Goal: Use online tool/utility: Utilize a website feature to perform a specific function

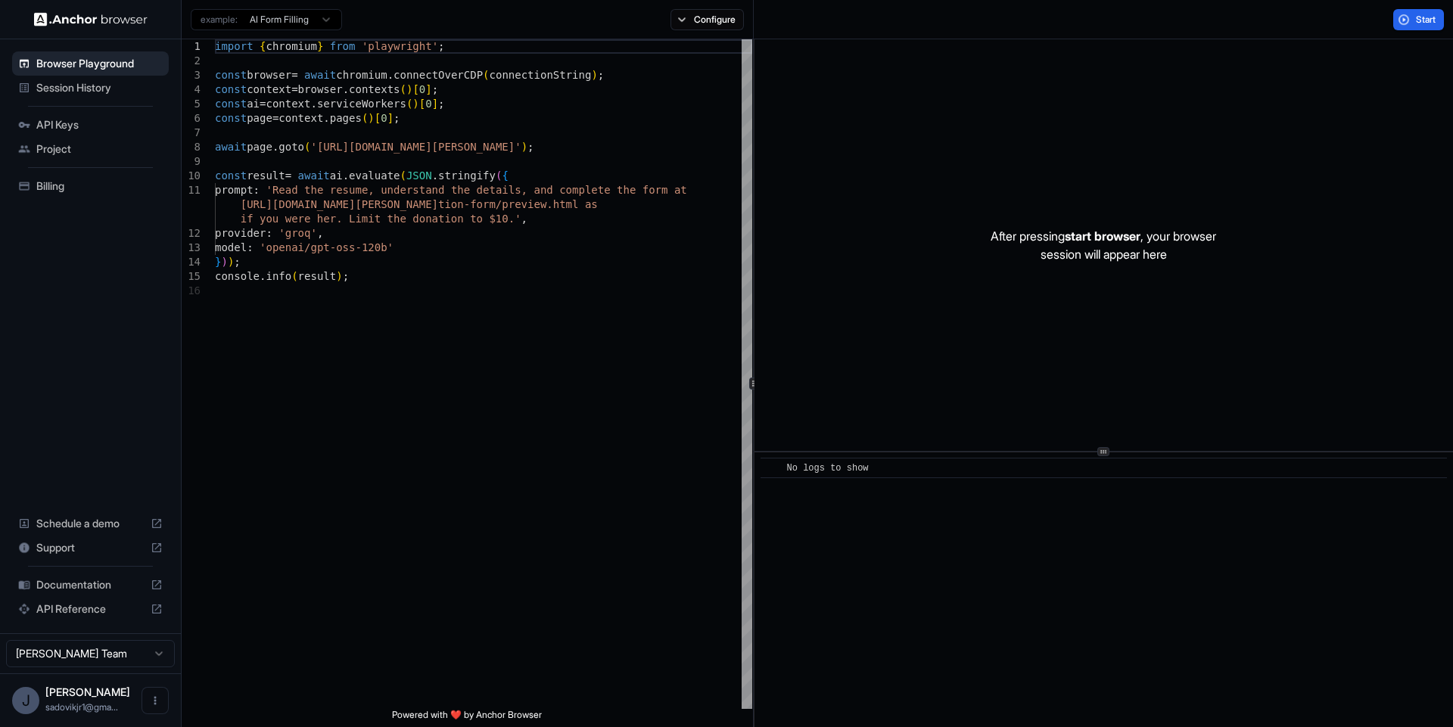
click at [315, 24] on html "Browser Playground Session History API Keys Project Billing Schedule a demo Sup…" at bounding box center [726, 363] width 1453 height 727
click at [498, 440] on html "Browser Playground Session History API Keys Project Billing Schedule a demo Sup…" at bounding box center [726, 363] width 1453 height 727
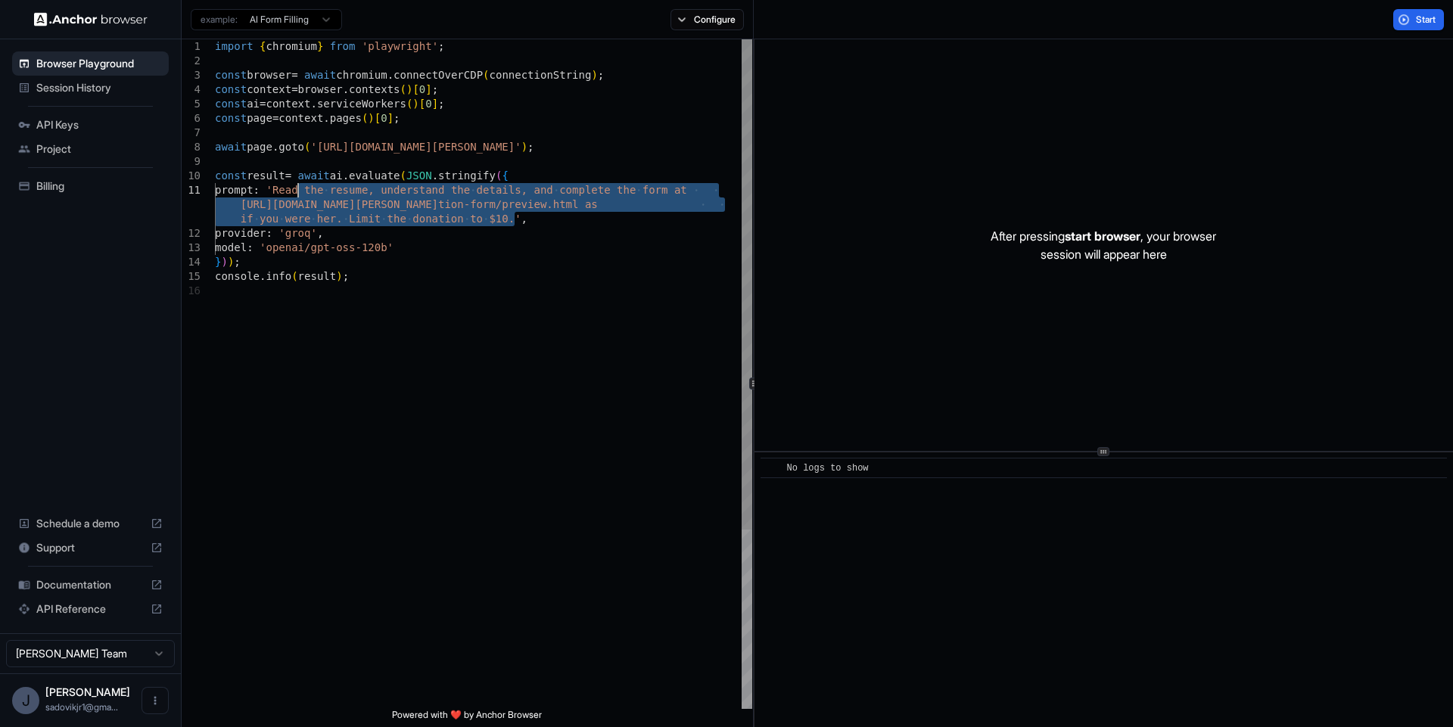
drag, startPoint x: 515, startPoint y: 218, endPoint x: 300, endPoint y: 187, distance: 217.1
click at [300, 187] on div "import { chromium } from 'playwright' ; const browser = await chromium . connec…" at bounding box center [483, 496] width 537 height 914
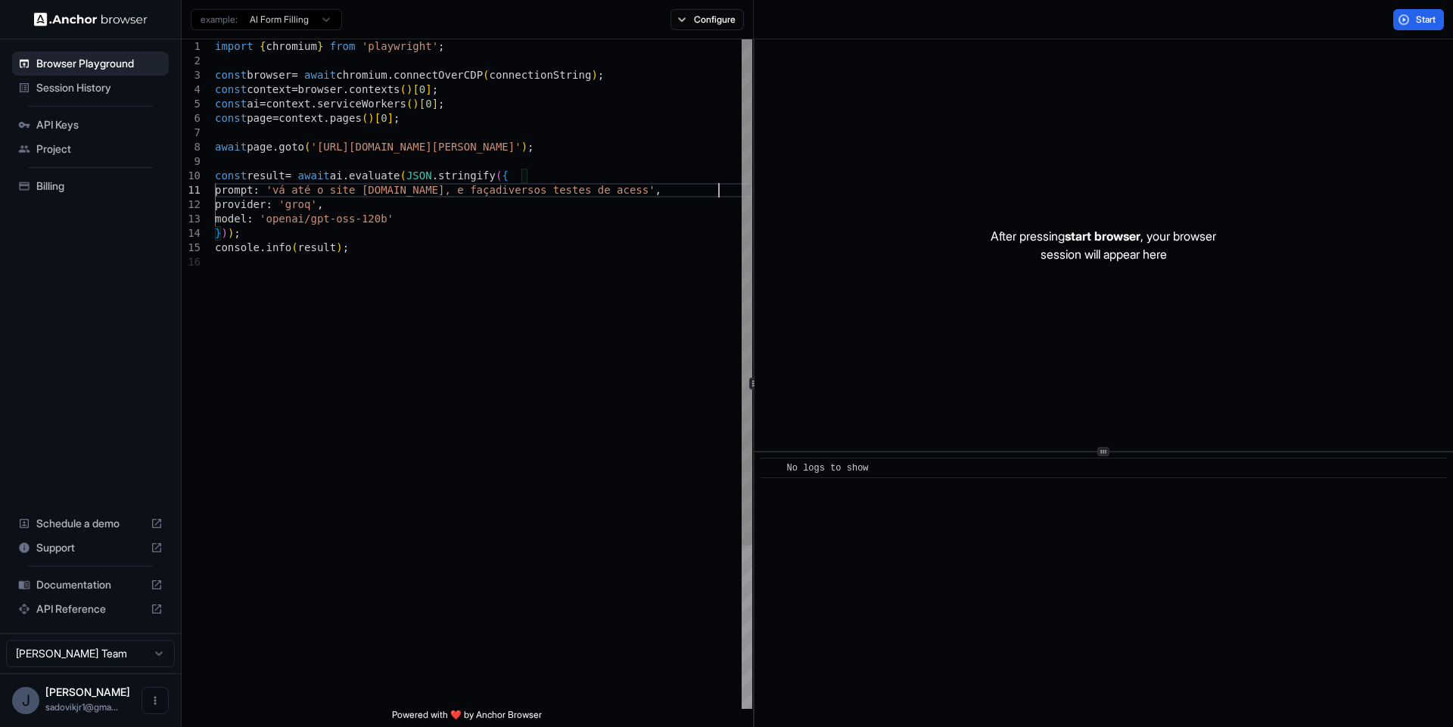
scroll to position [15, 0]
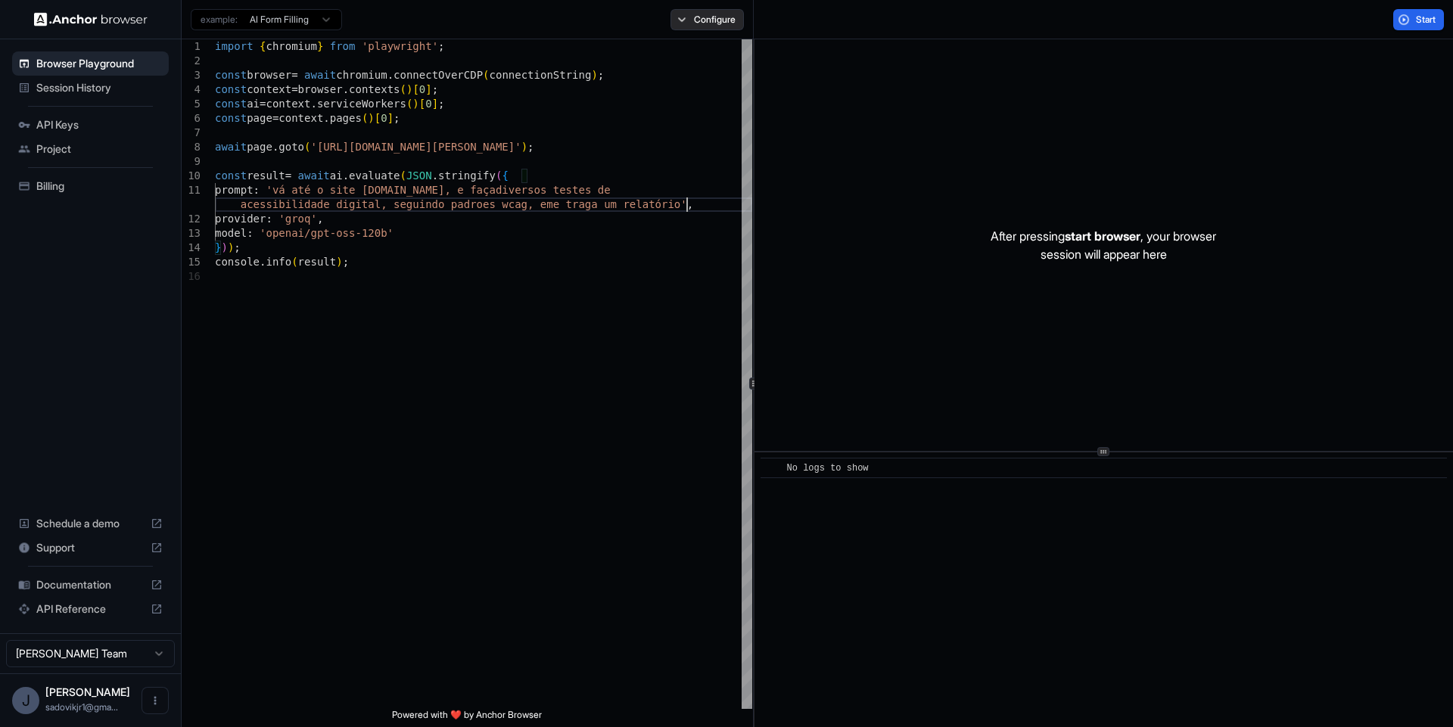
click at [716, 17] on button "Configure" at bounding box center [706, 19] width 73 height 21
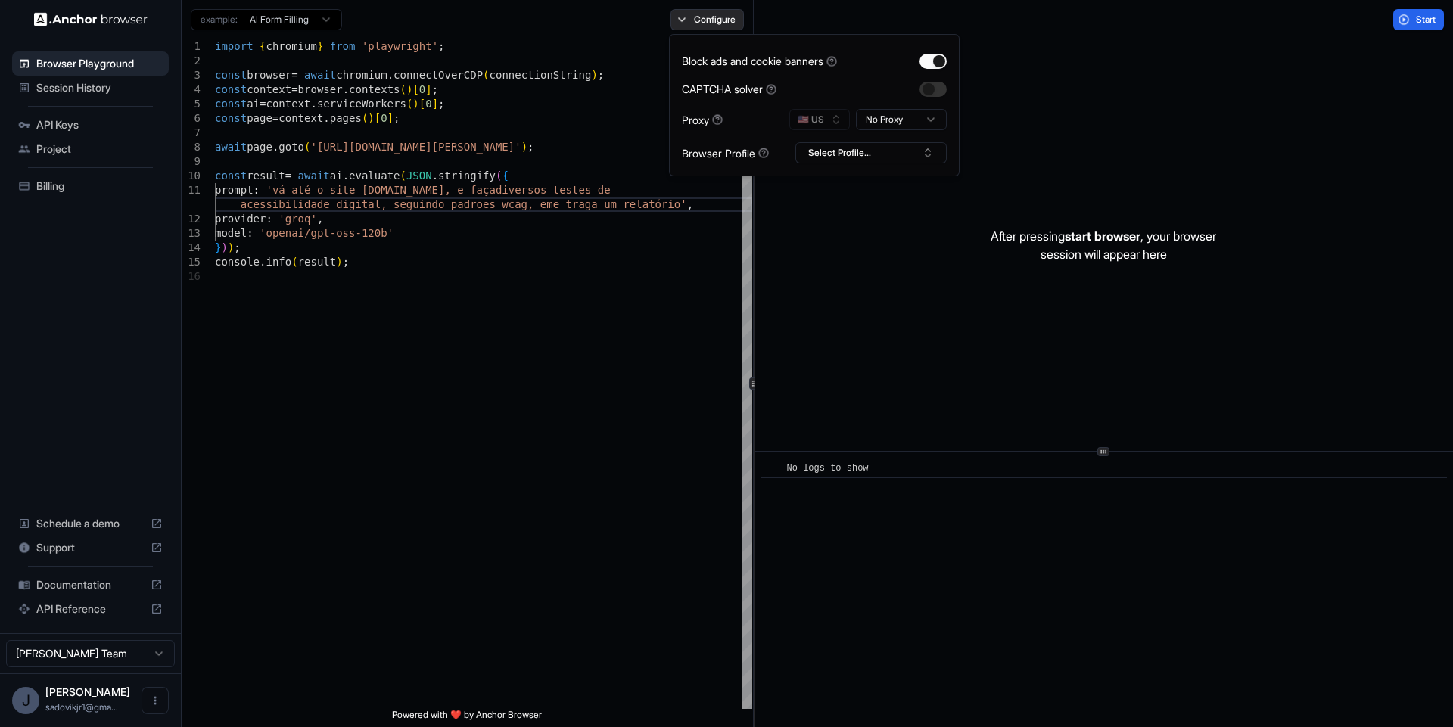
click at [716, 17] on button "Configure" at bounding box center [706, 19] width 73 height 21
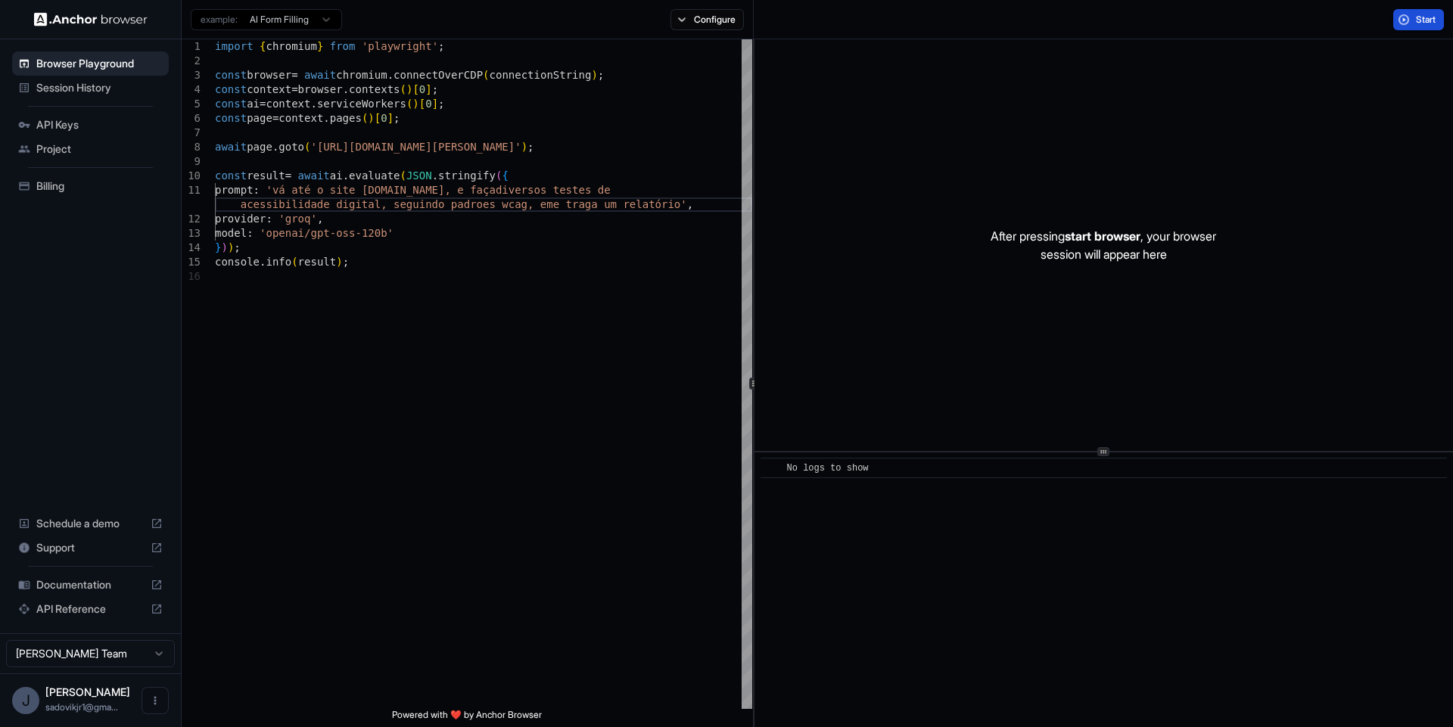
click at [1426, 29] on button "Start" at bounding box center [1418, 19] width 51 height 21
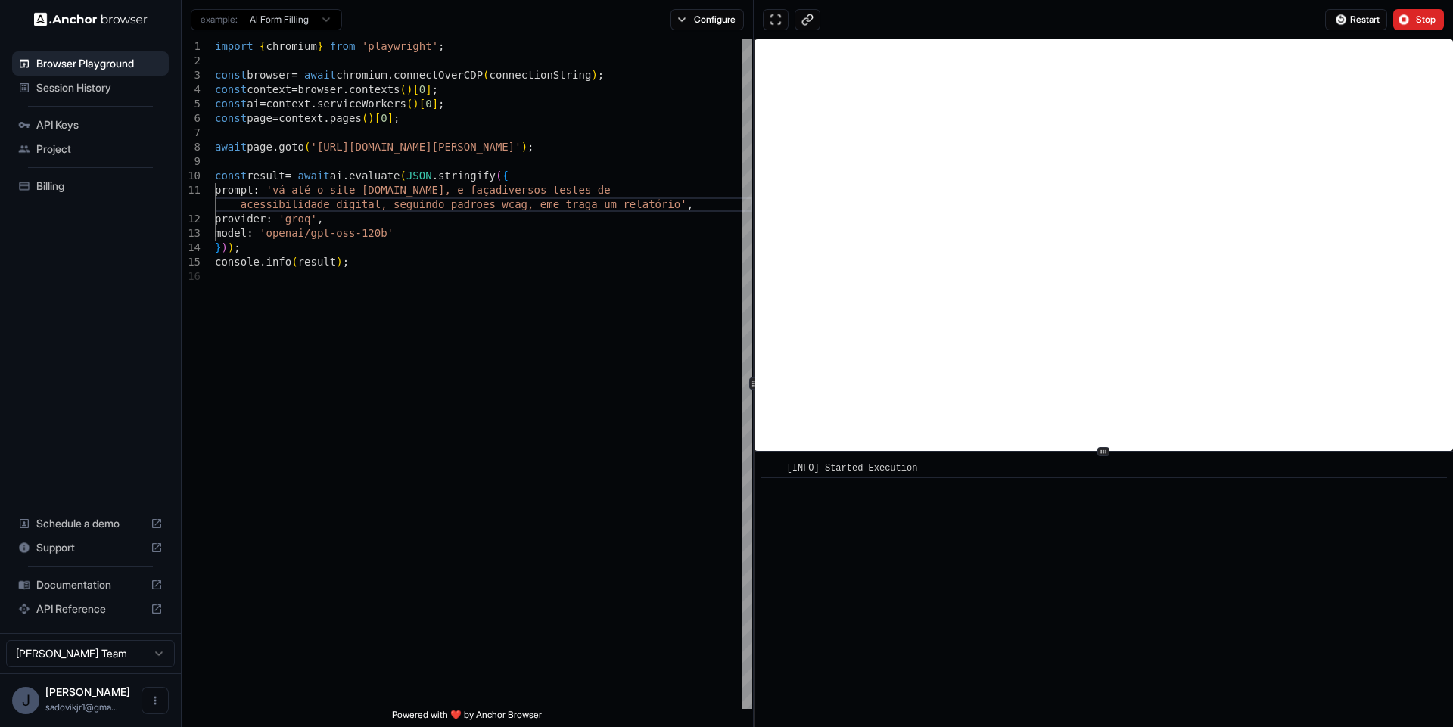
click at [1445, 26] on div "Restart Stop" at bounding box center [1384, 19] width 137 height 21
click at [1425, 20] on span "Stop" at bounding box center [1426, 20] width 21 height 12
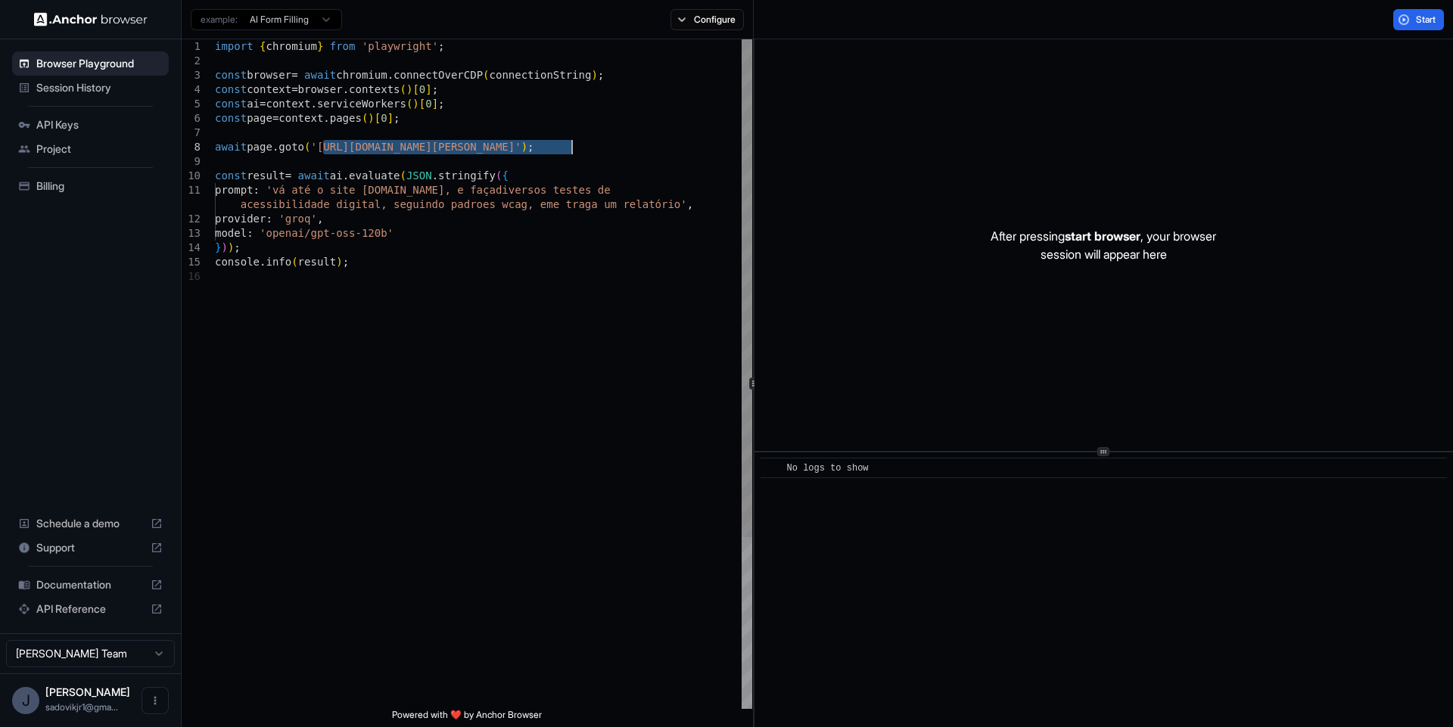
drag, startPoint x: 324, startPoint y: 144, endPoint x: 570, endPoint y: 145, distance: 245.9
click at [570, 145] on div "import { chromium } from 'playwright' ; const browser = await chromium . connec…" at bounding box center [483, 489] width 537 height 900
type textarea "**********"
click at [1407, 19] on button "Start" at bounding box center [1418, 19] width 51 height 21
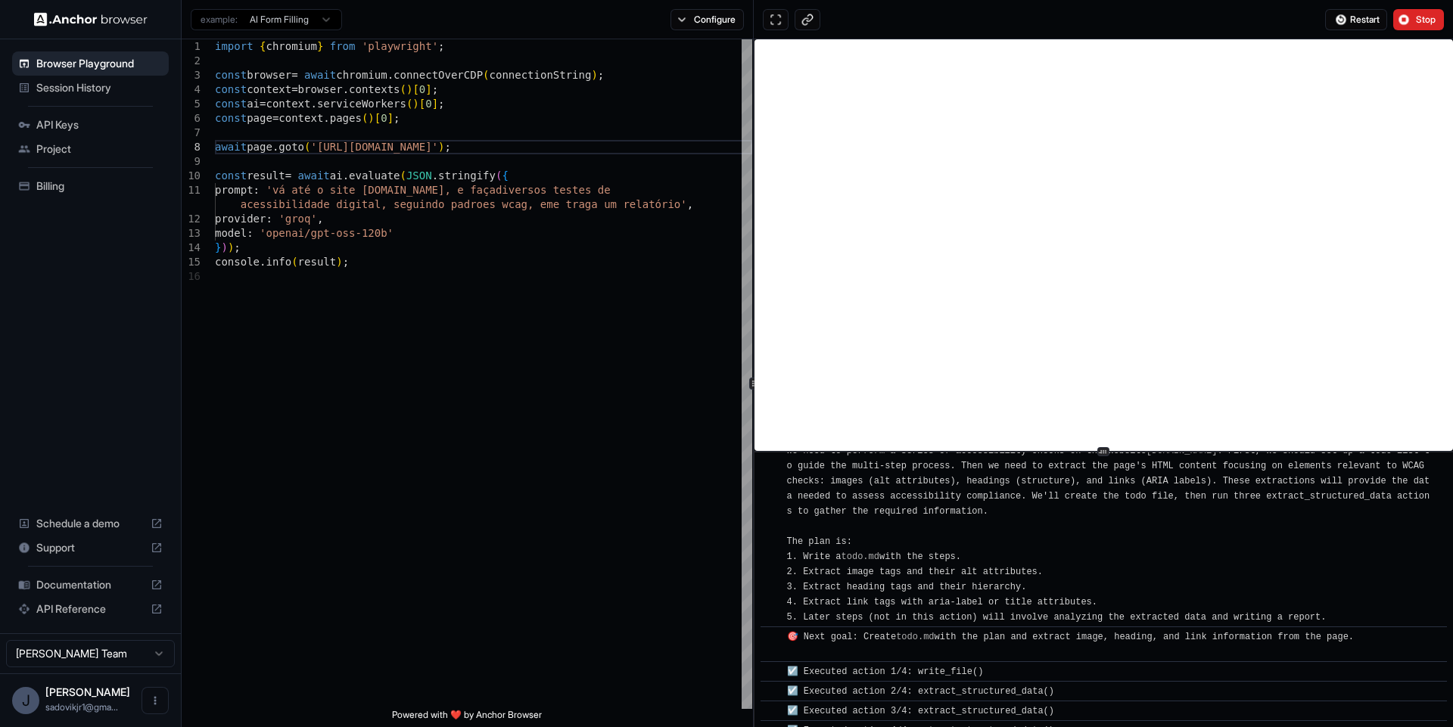
scroll to position [107, 0]
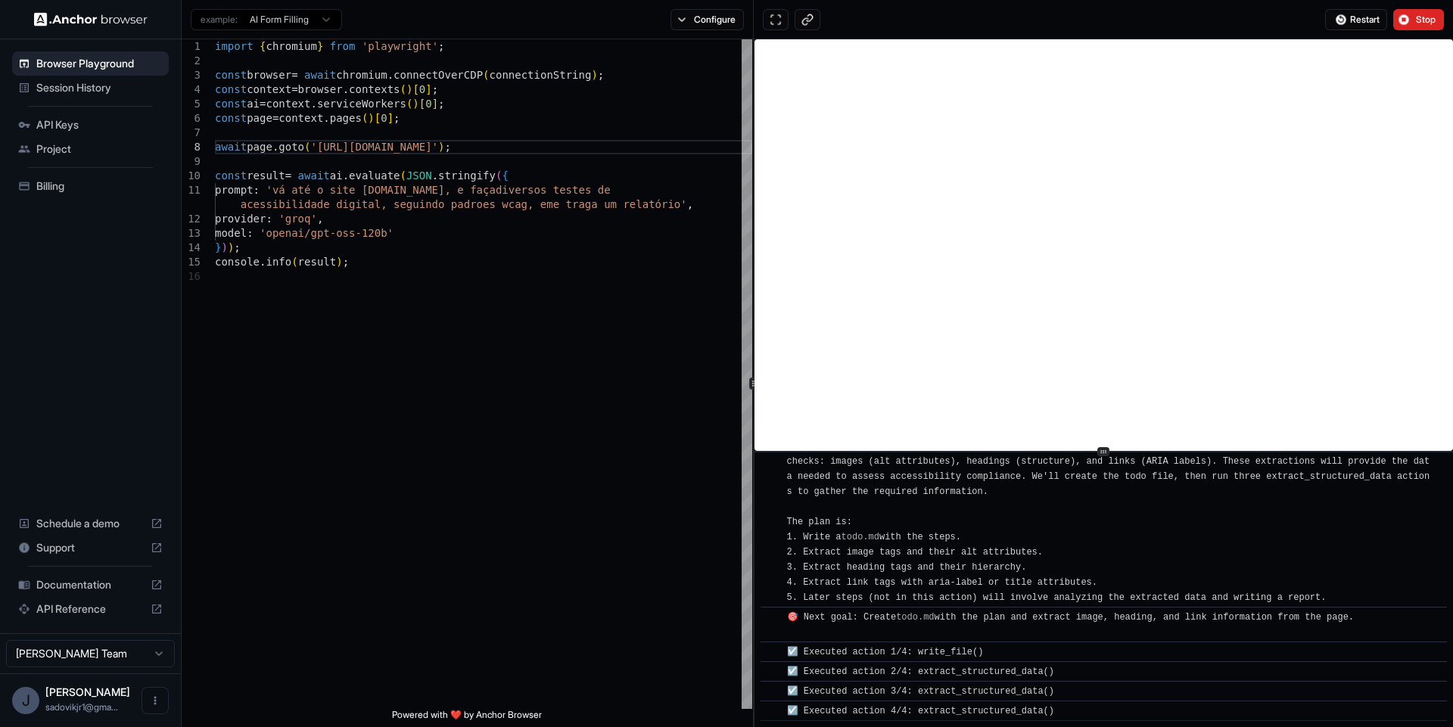
click at [1134, 673] on div "☑️ Executed action 2/4: extract_structured_data()" at bounding box center [1108, 671] width 643 height 15
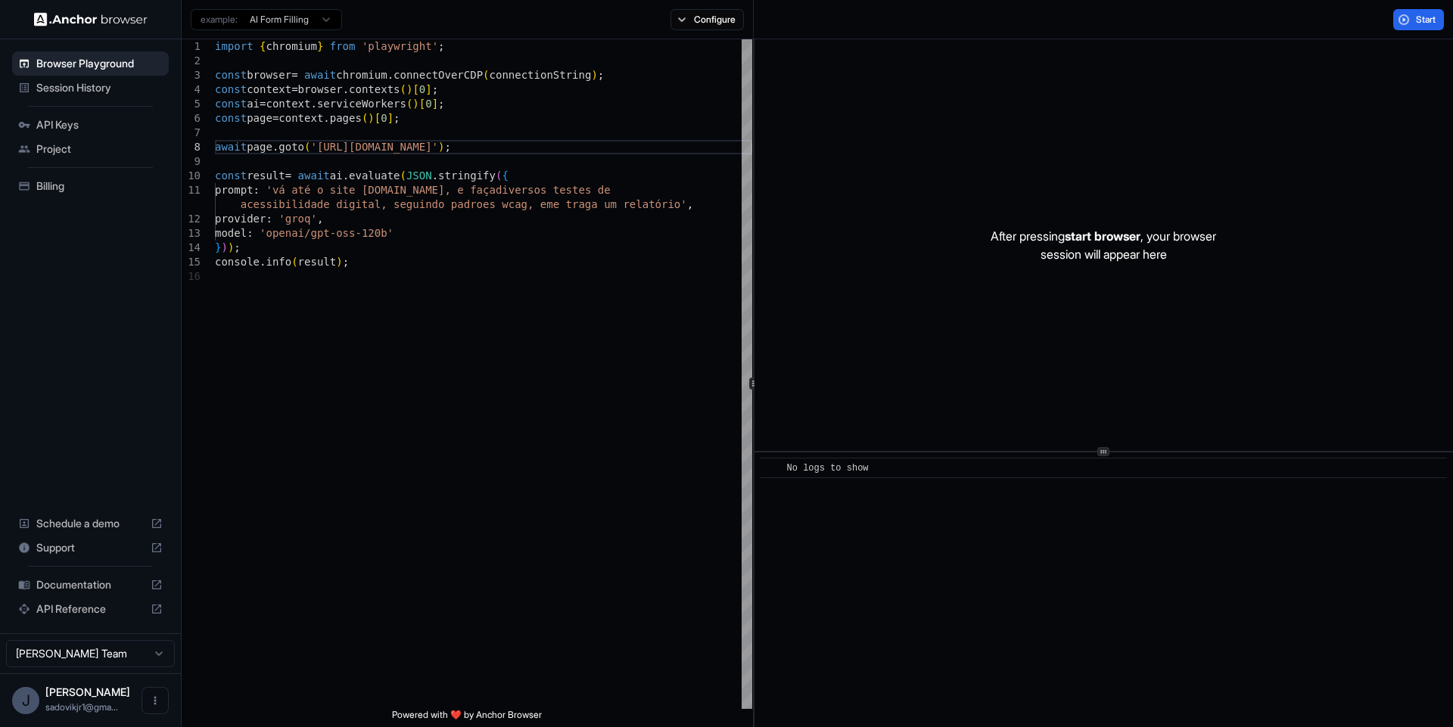
scroll to position [0, 0]
click at [106, 88] on span "Session History" at bounding box center [99, 87] width 126 height 15
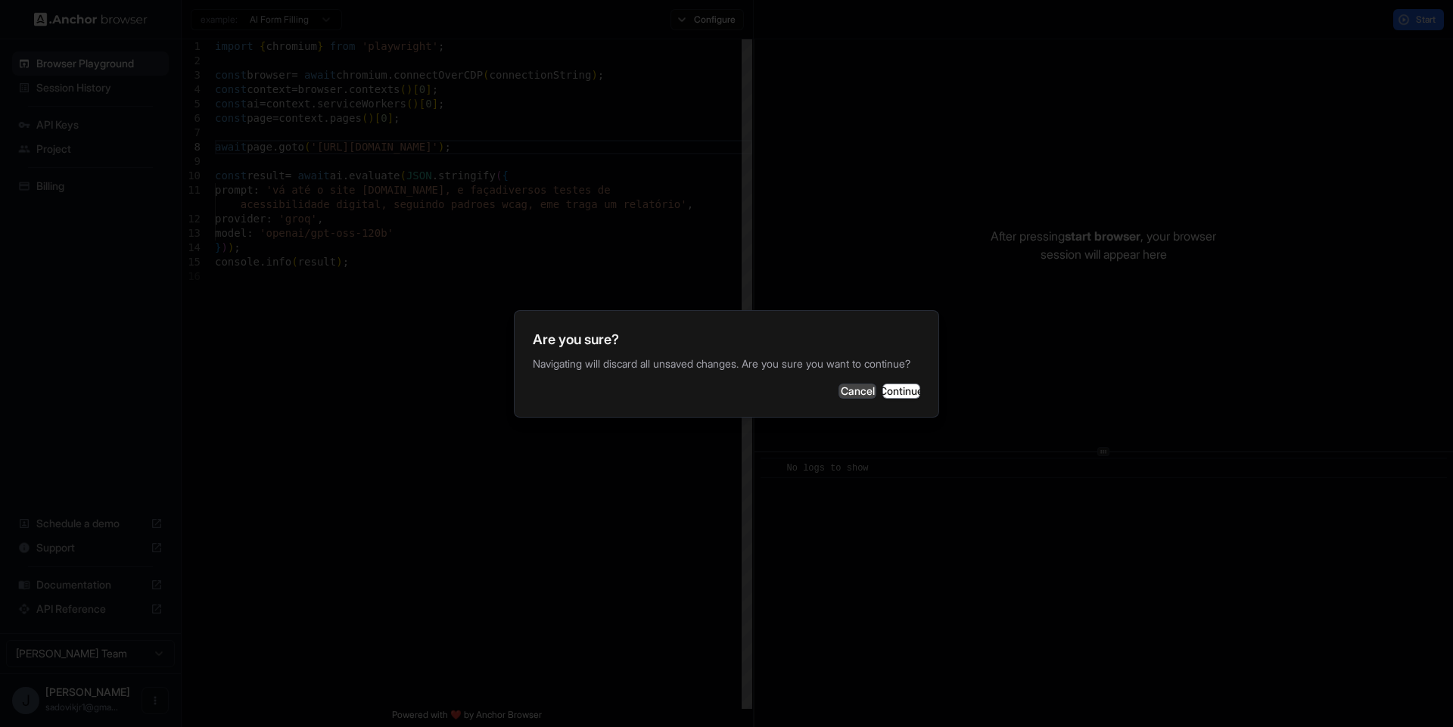
click at [838, 398] on button "Cancel" at bounding box center [857, 391] width 38 height 15
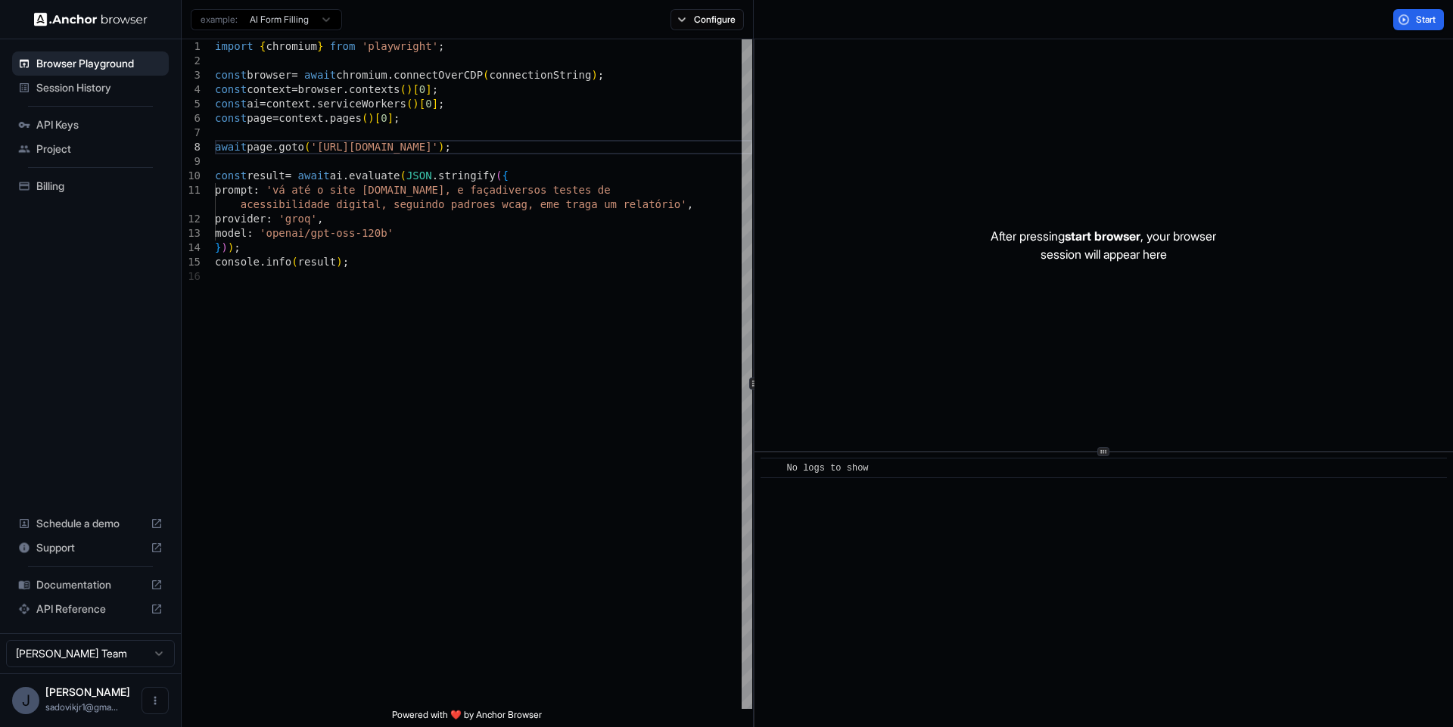
click at [78, 156] on span "Project" at bounding box center [99, 149] width 126 height 15
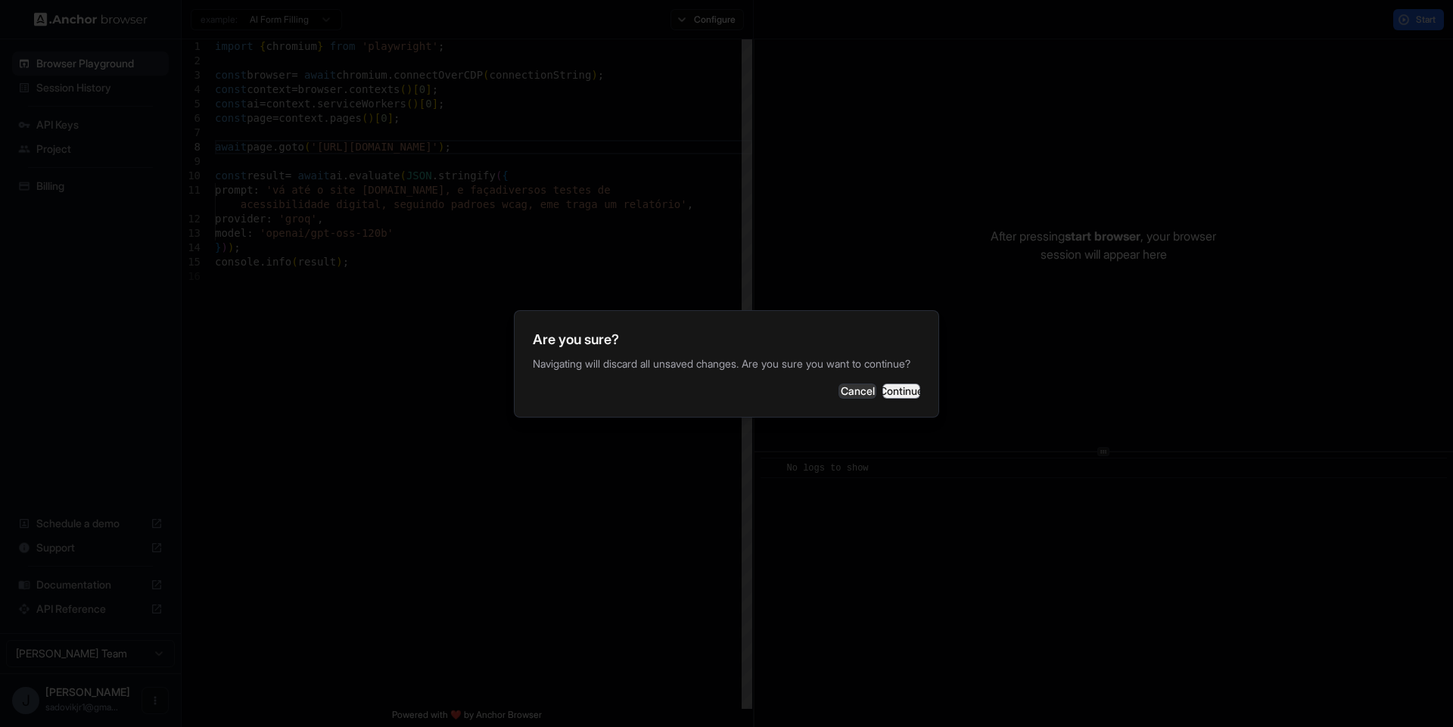
click at [911, 399] on button "Continue" at bounding box center [901, 391] width 38 height 15
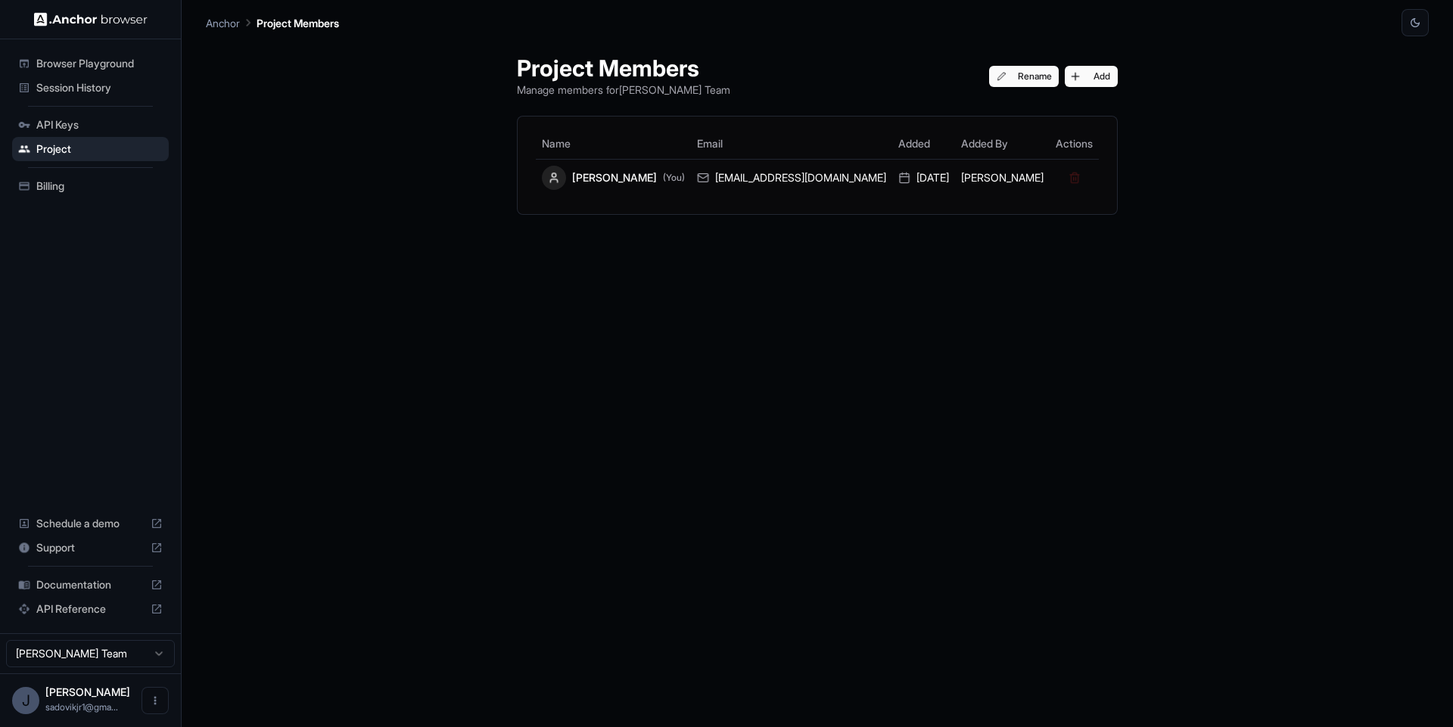
click at [70, 67] on span "Browser Playground" at bounding box center [99, 63] width 126 height 15
click at [103, 92] on span "Session History" at bounding box center [99, 87] width 126 height 15
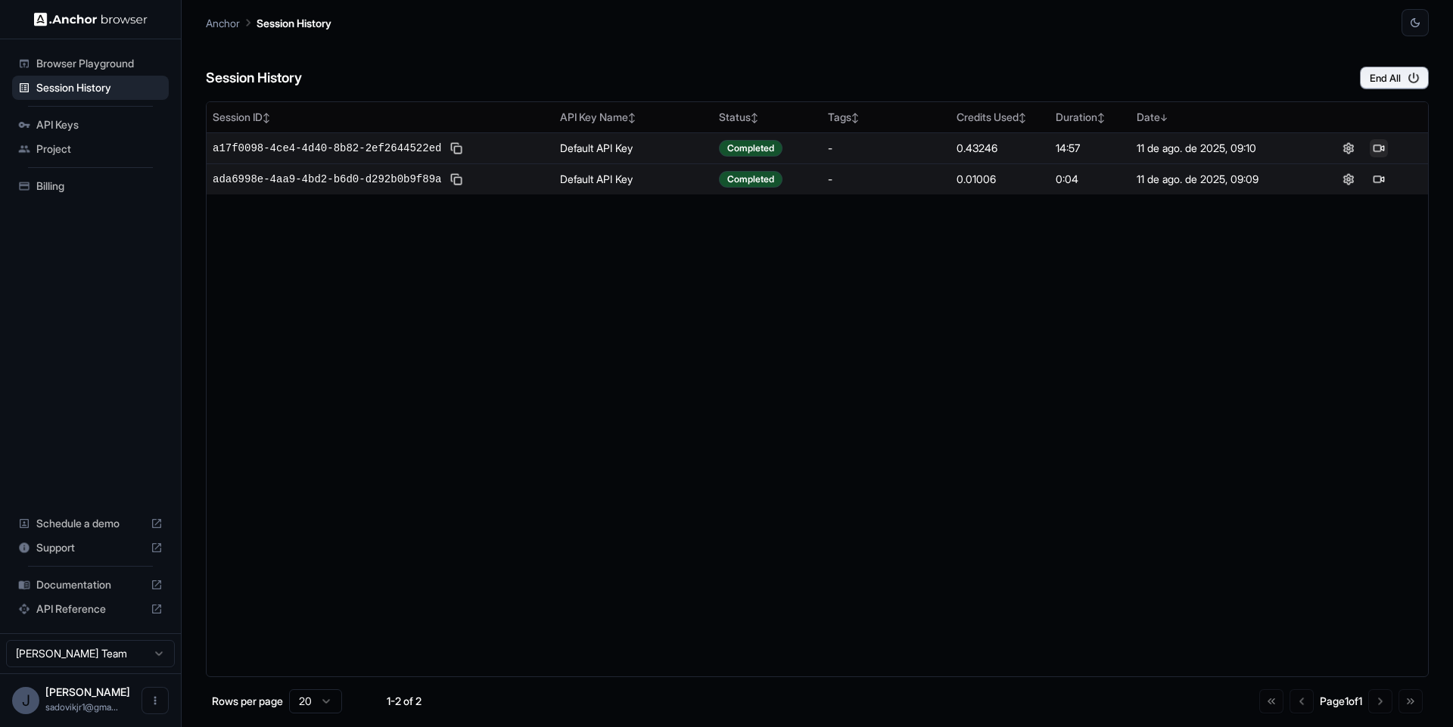
click at [1380, 151] on button at bounding box center [1379, 148] width 18 height 18
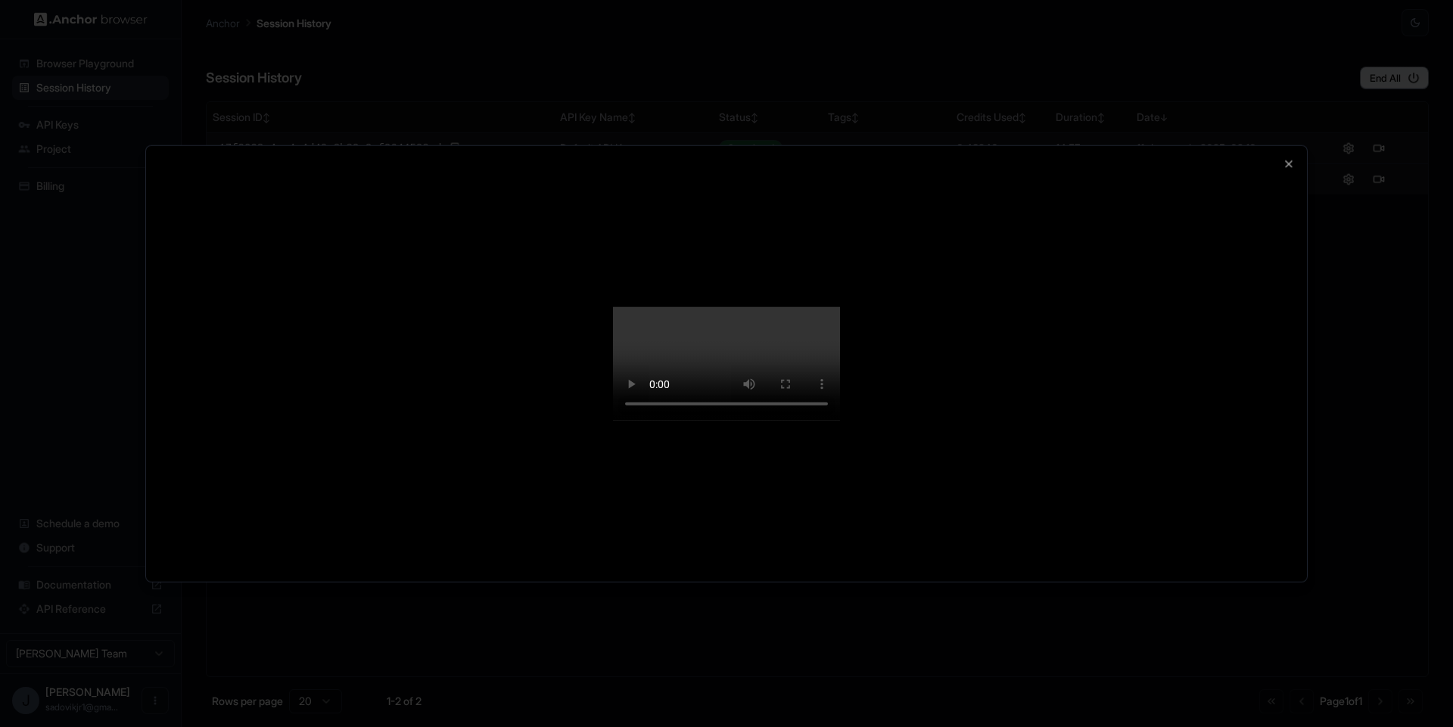
click at [1353, 217] on div at bounding box center [726, 363] width 1453 height 727
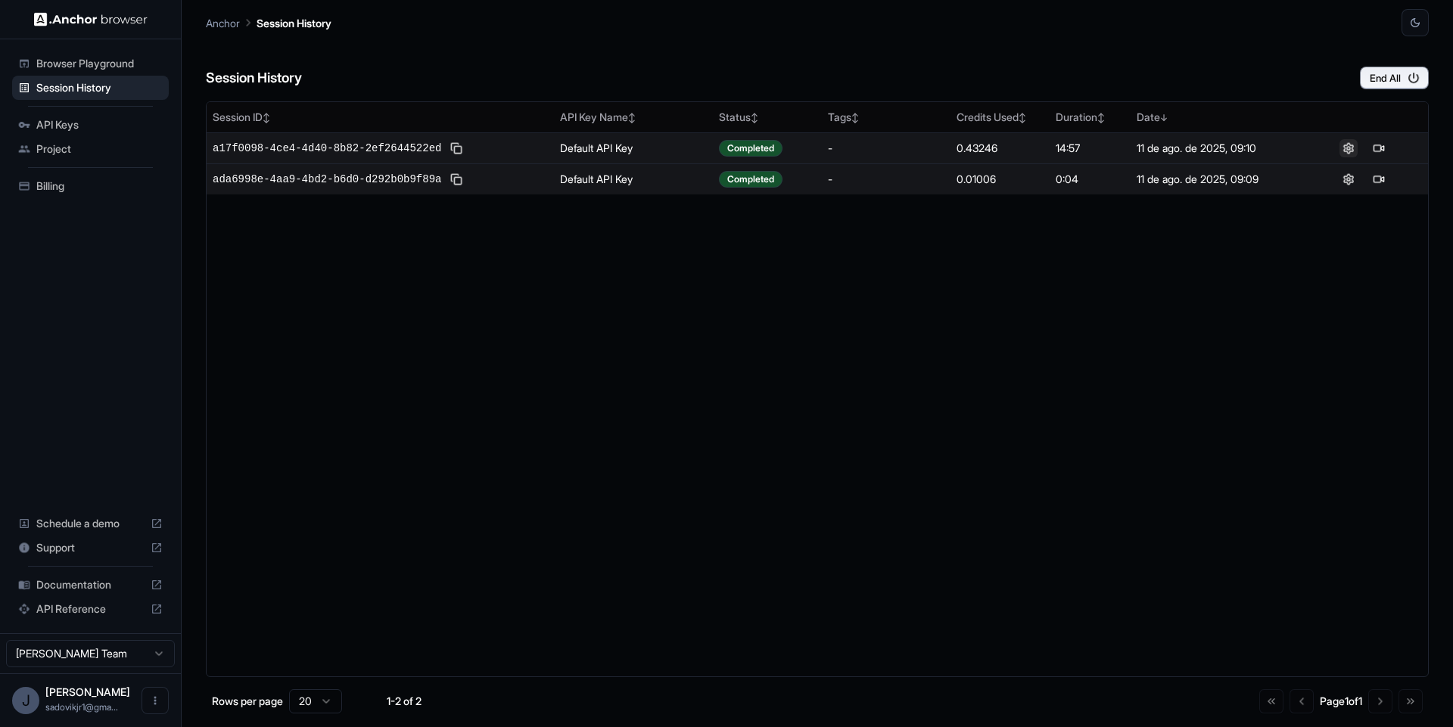
click at [1352, 151] on button at bounding box center [1348, 148] width 18 height 18
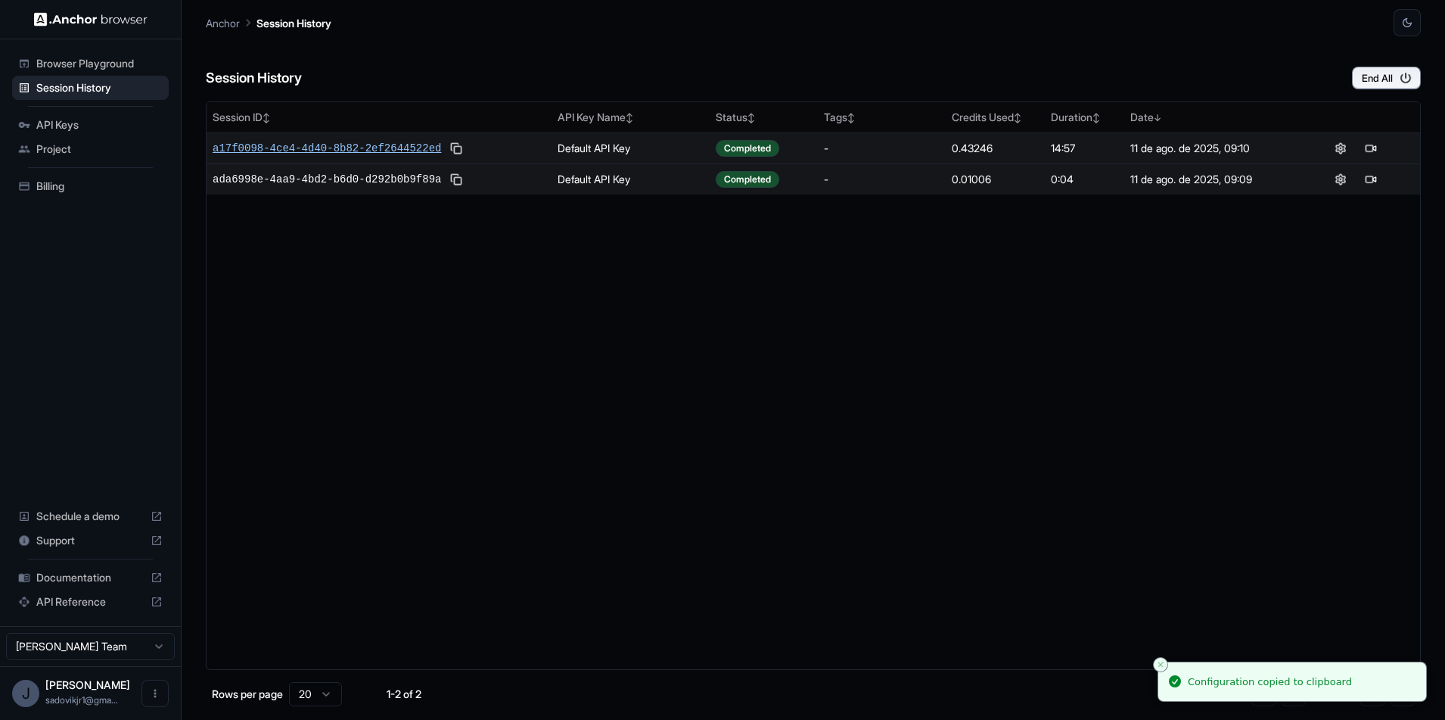
click at [386, 148] on span "a17f0098-4ce4-4d40-8b82-2ef2644522ed" at bounding box center [327, 148] width 229 height 15
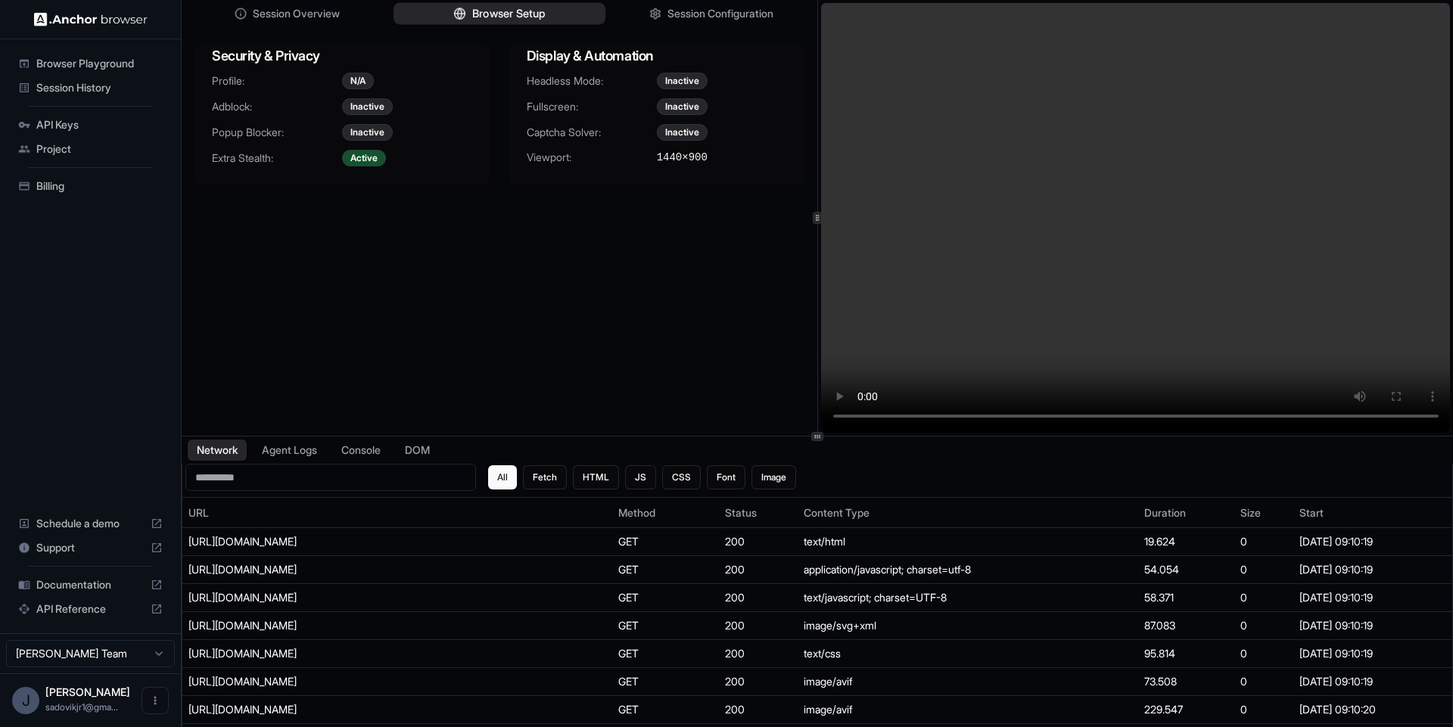
click at [480, 18] on span "Browser Setup" at bounding box center [508, 14] width 73 height 16
click at [695, 17] on span "Session Configuration" at bounding box center [720, 14] width 109 height 16
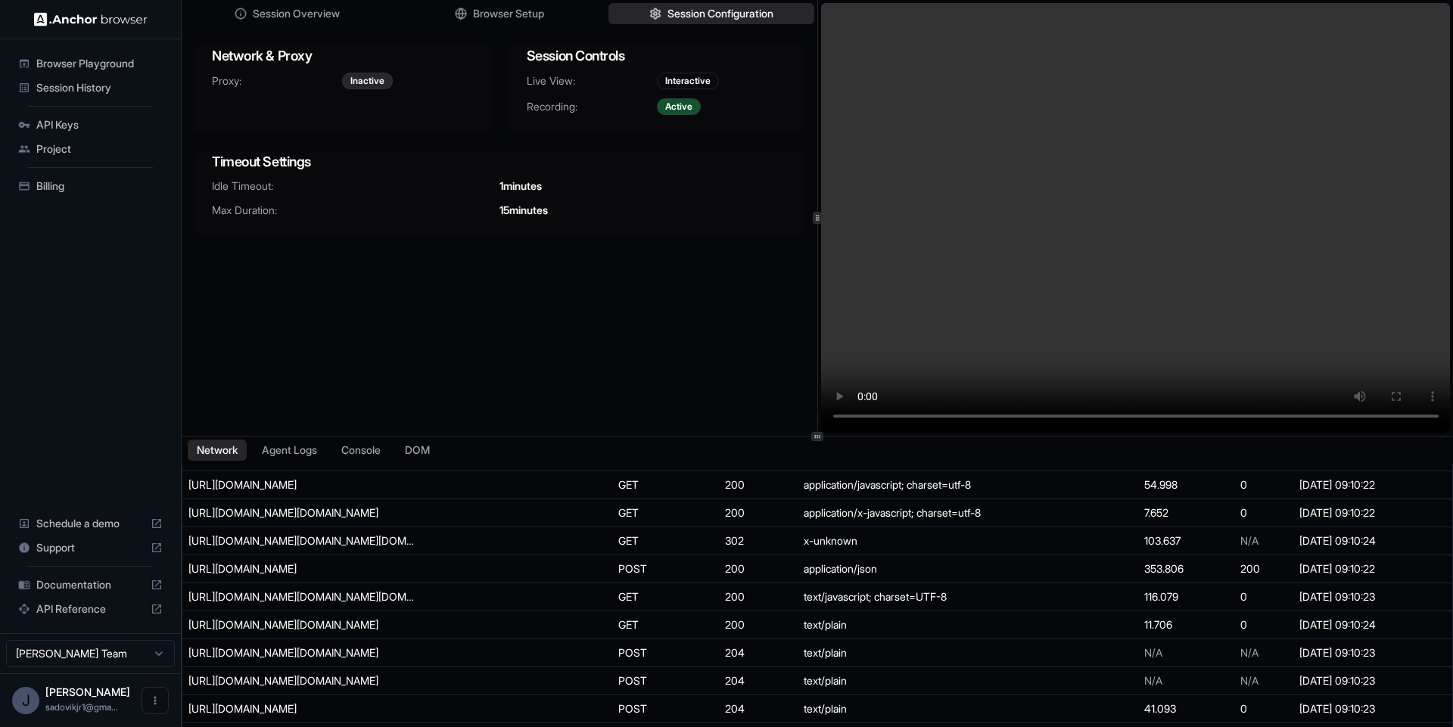
scroll to position [1984, 0]
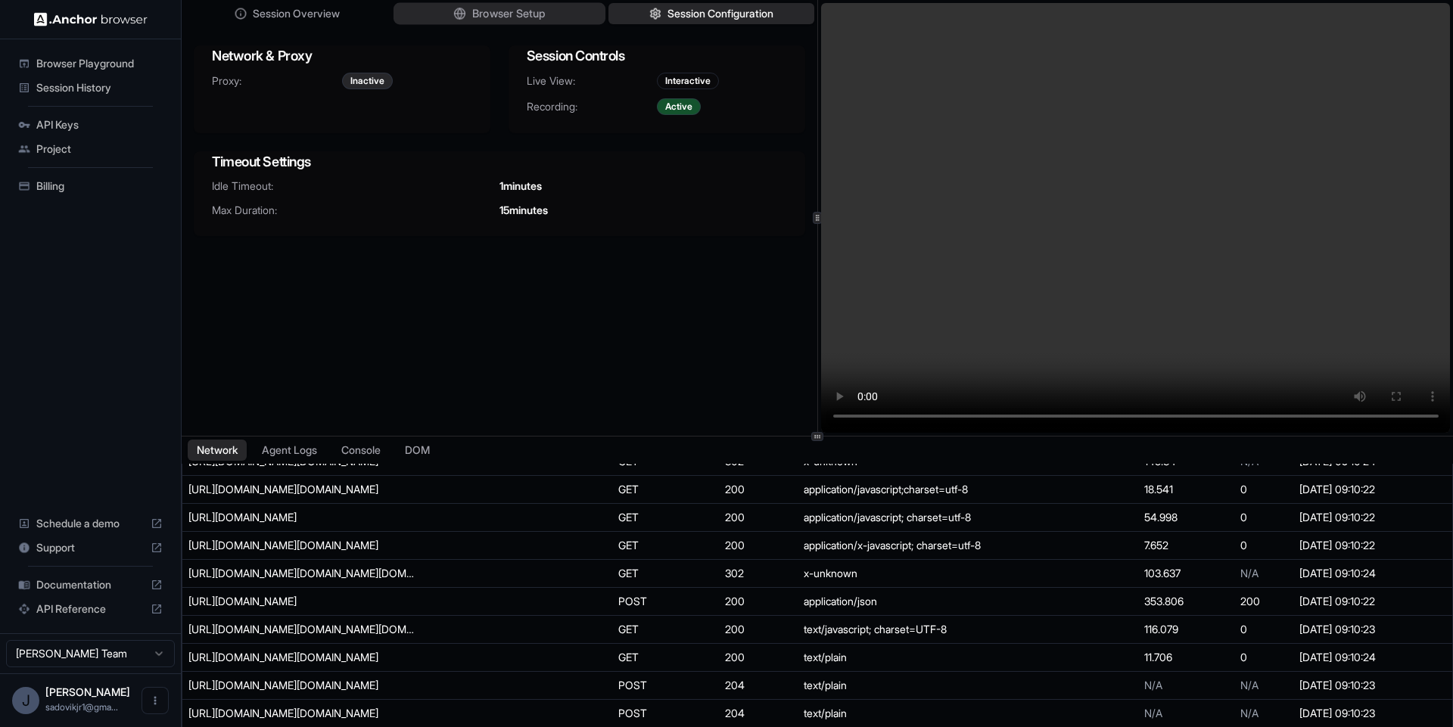
click at [526, 8] on span "Browser Setup" at bounding box center [508, 14] width 73 height 16
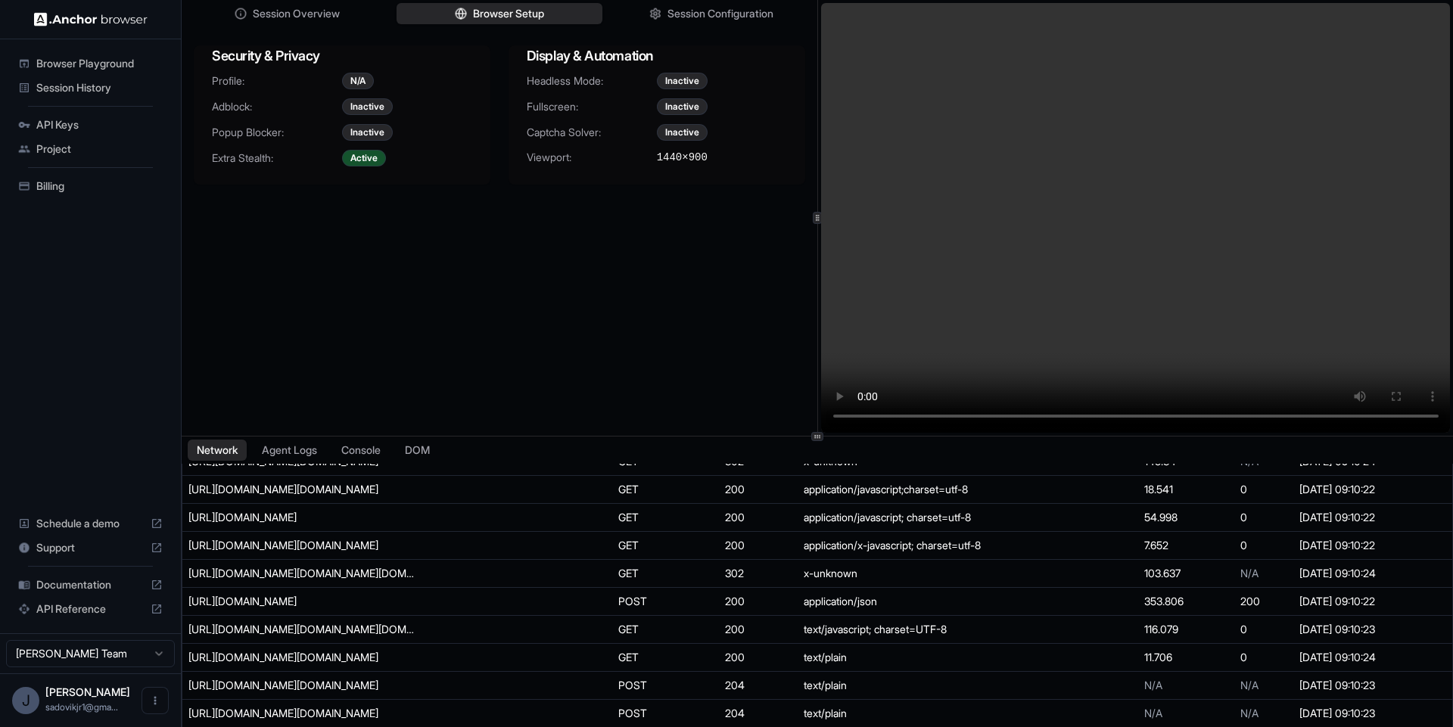
click at [90, 71] on div "Browser Playground" at bounding box center [90, 63] width 157 height 24
